Goal: Check status: Check status

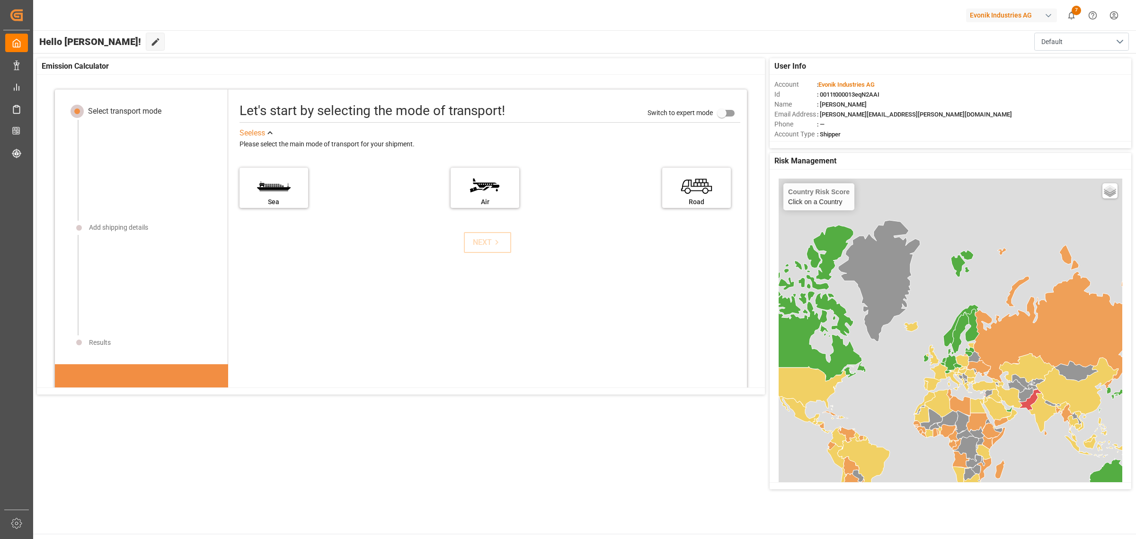
drag, startPoint x: 1353, startPoint y: 1, endPoint x: 423, endPoint y: 315, distance: 982.1
click at [428, 315] on div "Let's start by selecting the mode of transport! Switch to expert mode See less …" at bounding box center [487, 328] width 519 height 458
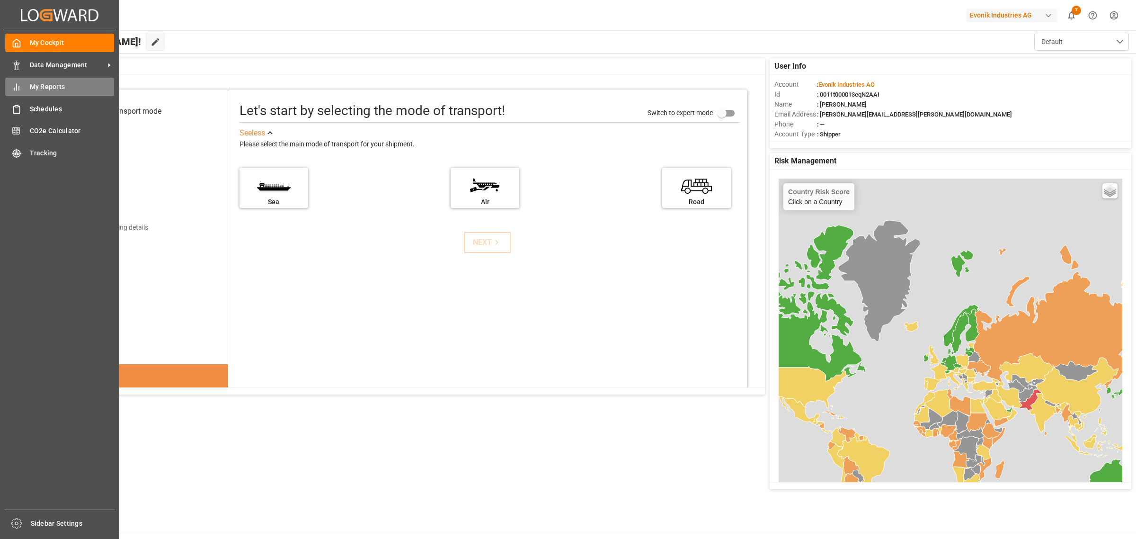
click at [53, 85] on span "My Reports" at bounding box center [72, 87] width 85 height 10
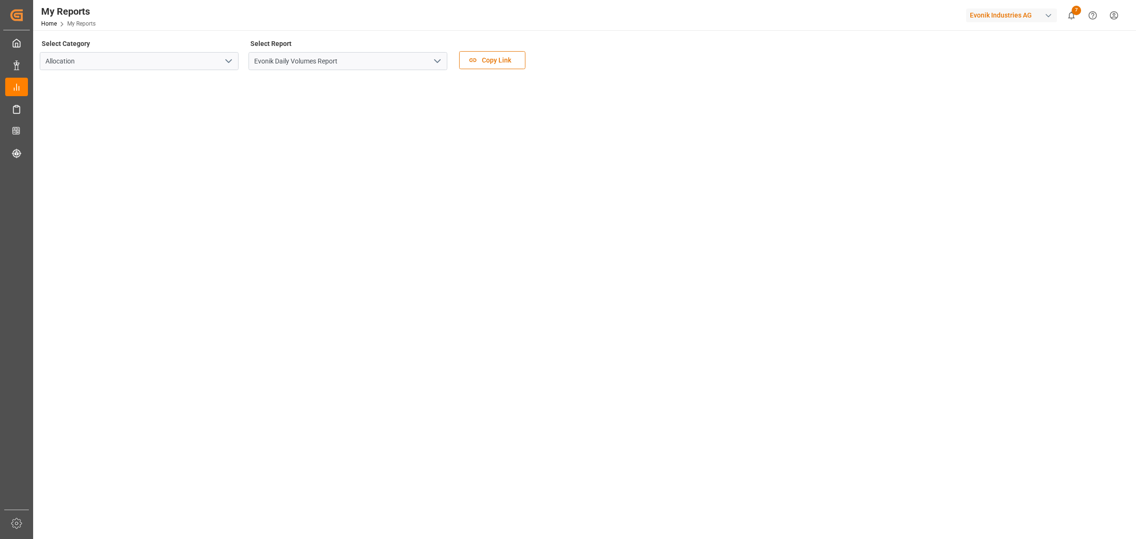
click at [443, 60] on button "open menu" at bounding box center [437, 61] width 14 height 15
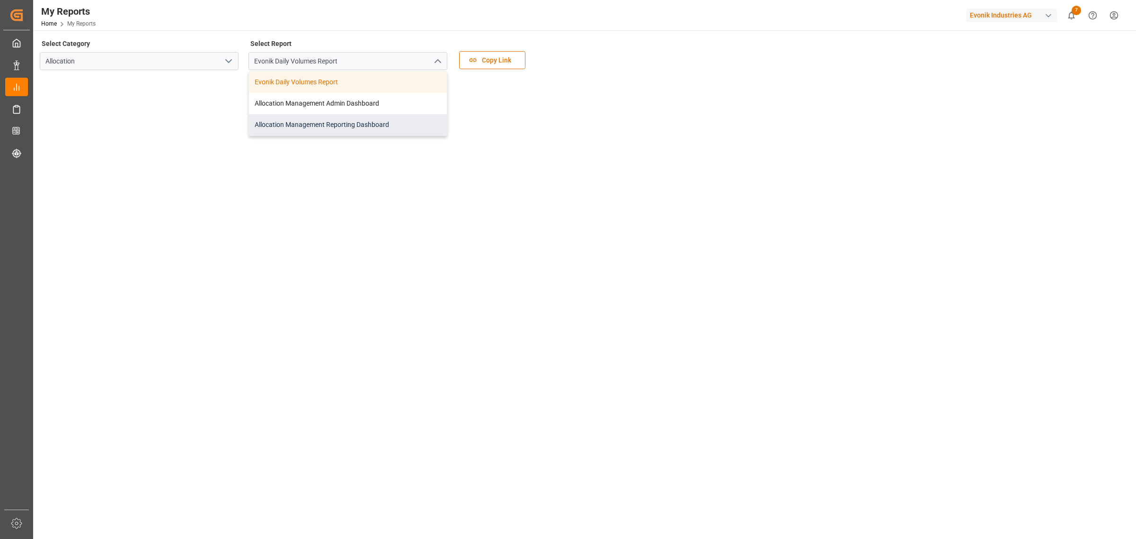
click at [348, 124] on div "Allocation Management Reporting Dashboard" at bounding box center [348, 124] width 198 height 21
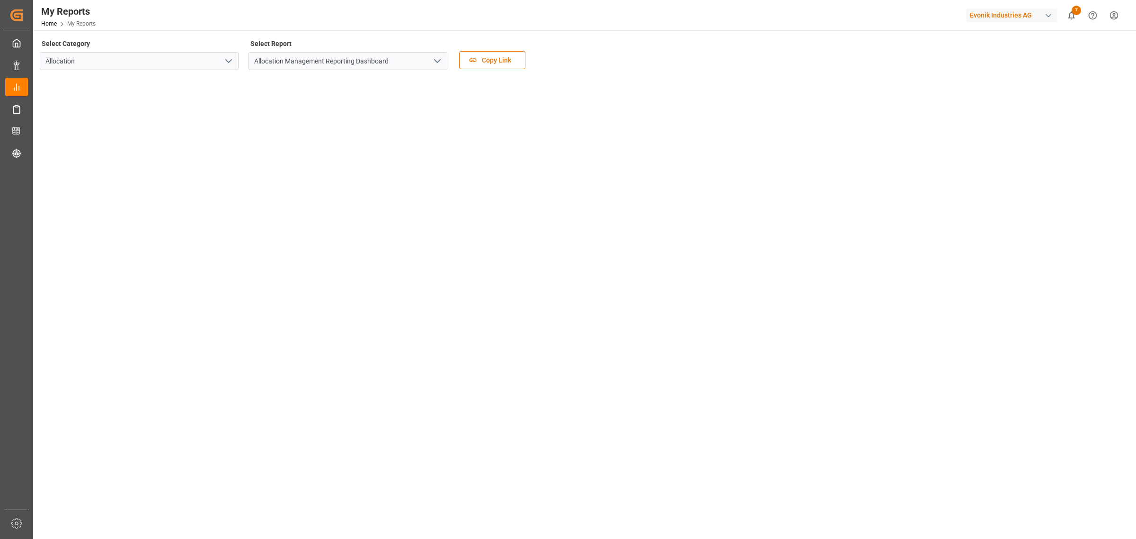
click at [435, 62] on icon "open menu" at bounding box center [437, 60] width 11 height 11
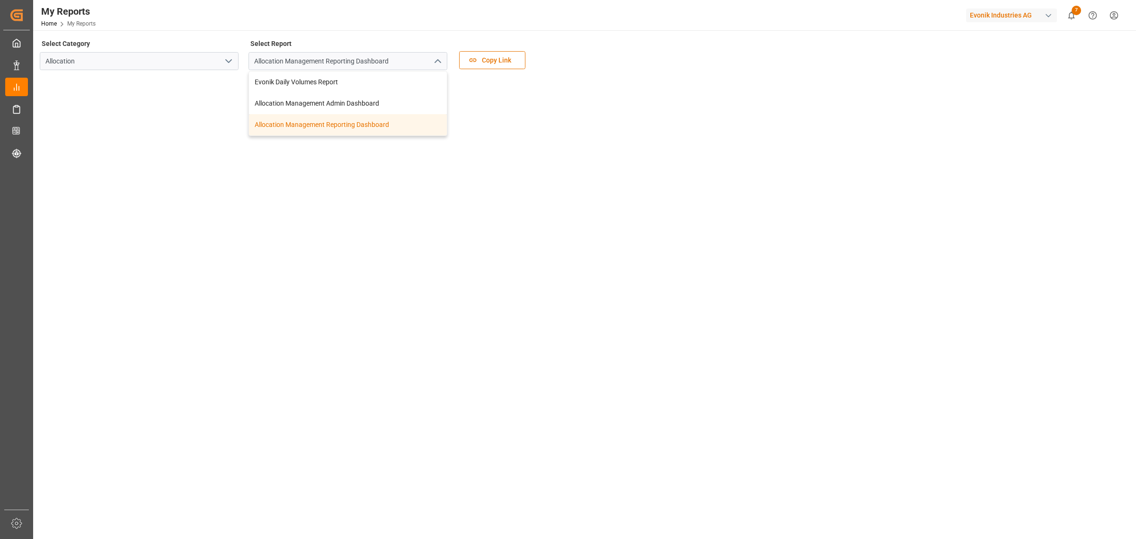
click at [316, 124] on div "Allocation Management Reporting Dashboard" at bounding box center [348, 124] width 198 height 21
